Goal: Information Seeking & Learning: Check status

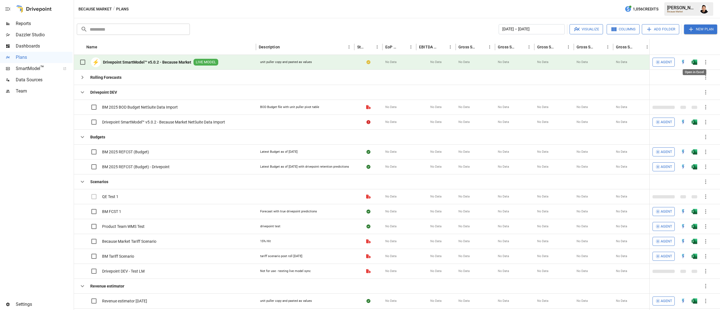
click at [696, 60] on img "Open in Excel" at bounding box center [694, 62] width 6 height 6
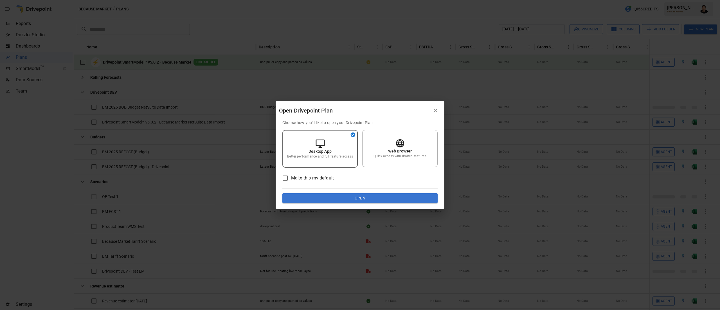
click at [396, 197] on button "Open" at bounding box center [359, 198] width 155 height 10
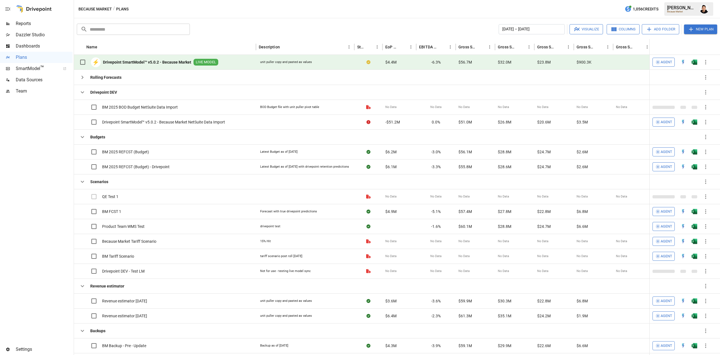
click at [33, 24] on span "Reports" at bounding box center [44, 23] width 57 height 7
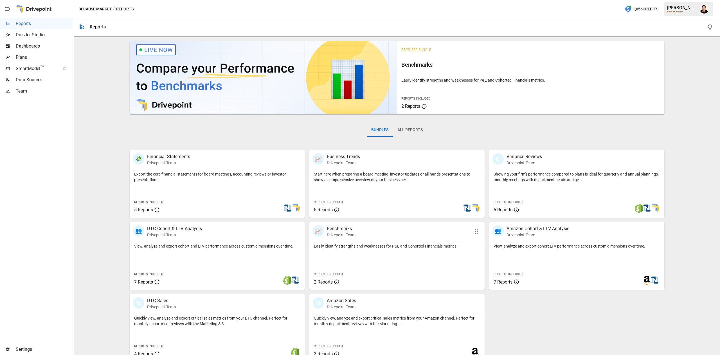
scroll to position [9, 0]
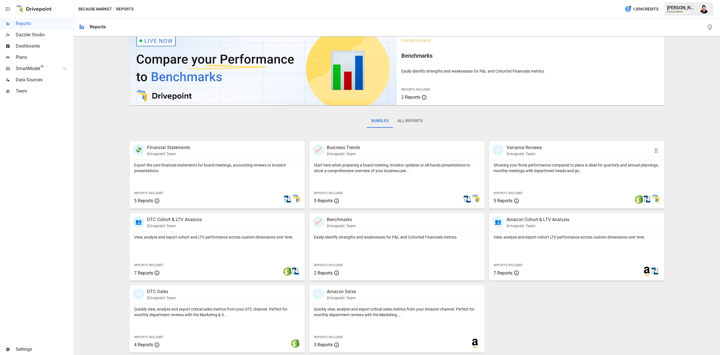
click at [569, 173] on p "Showing your firm's performance compared to plans is ideal for quarterly and an…" at bounding box center [576, 167] width 166 height 11
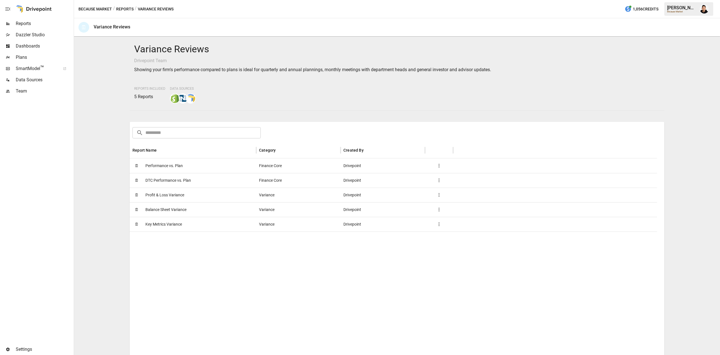
click at [164, 178] on span "DTC Performance vs. Plan" at bounding box center [168, 180] width 46 height 14
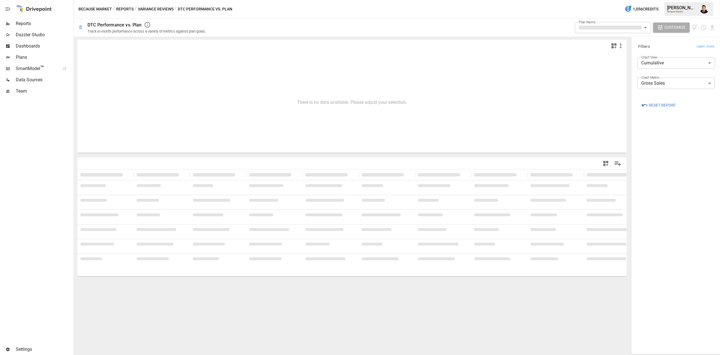
type input "**********"
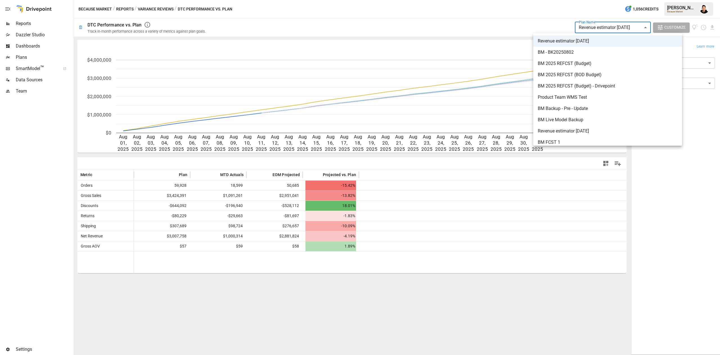
click at [582, 0] on body "**********" at bounding box center [360, 0] width 720 height 0
click at [517, 14] on div at bounding box center [360, 177] width 720 height 355
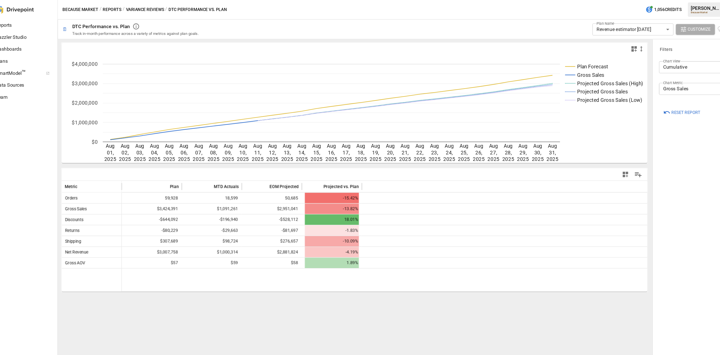
click at [164, 8] on button "Variance Reviews" at bounding box center [156, 9] width 36 height 7
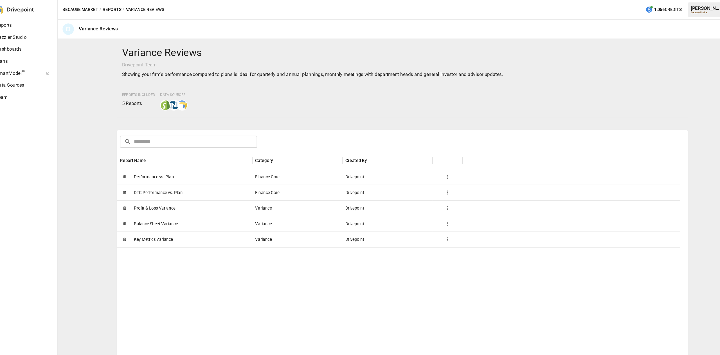
click at [176, 165] on span "Performance vs. Plan" at bounding box center [163, 166] width 37 height 14
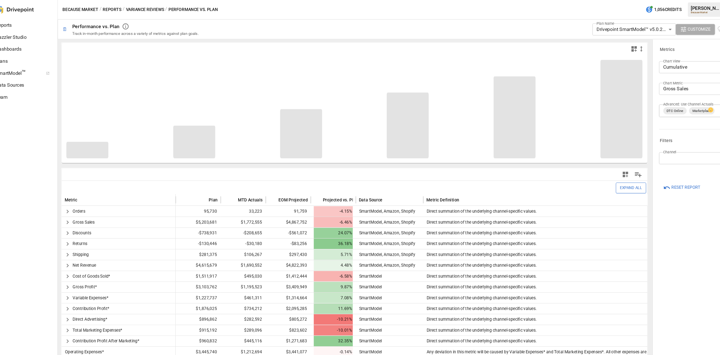
scroll to position [11, 0]
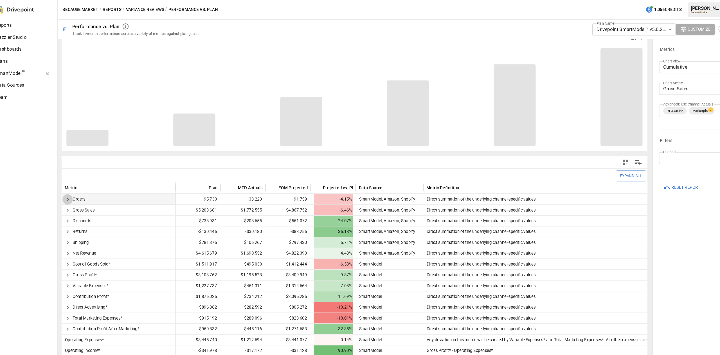
click at [86, 185] on icon "button" at bounding box center [83, 186] width 7 height 7
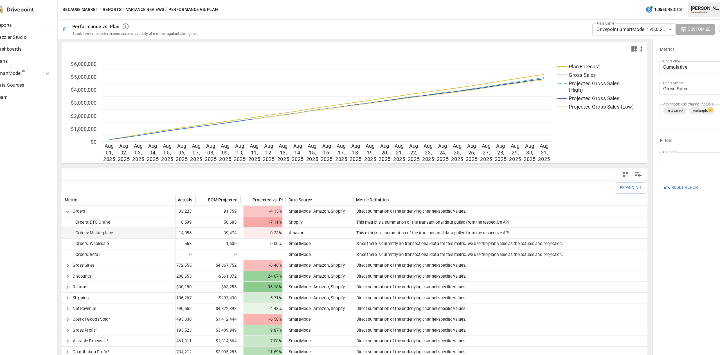
scroll to position [0, 0]
